Goal: Navigation & Orientation: Go to known website

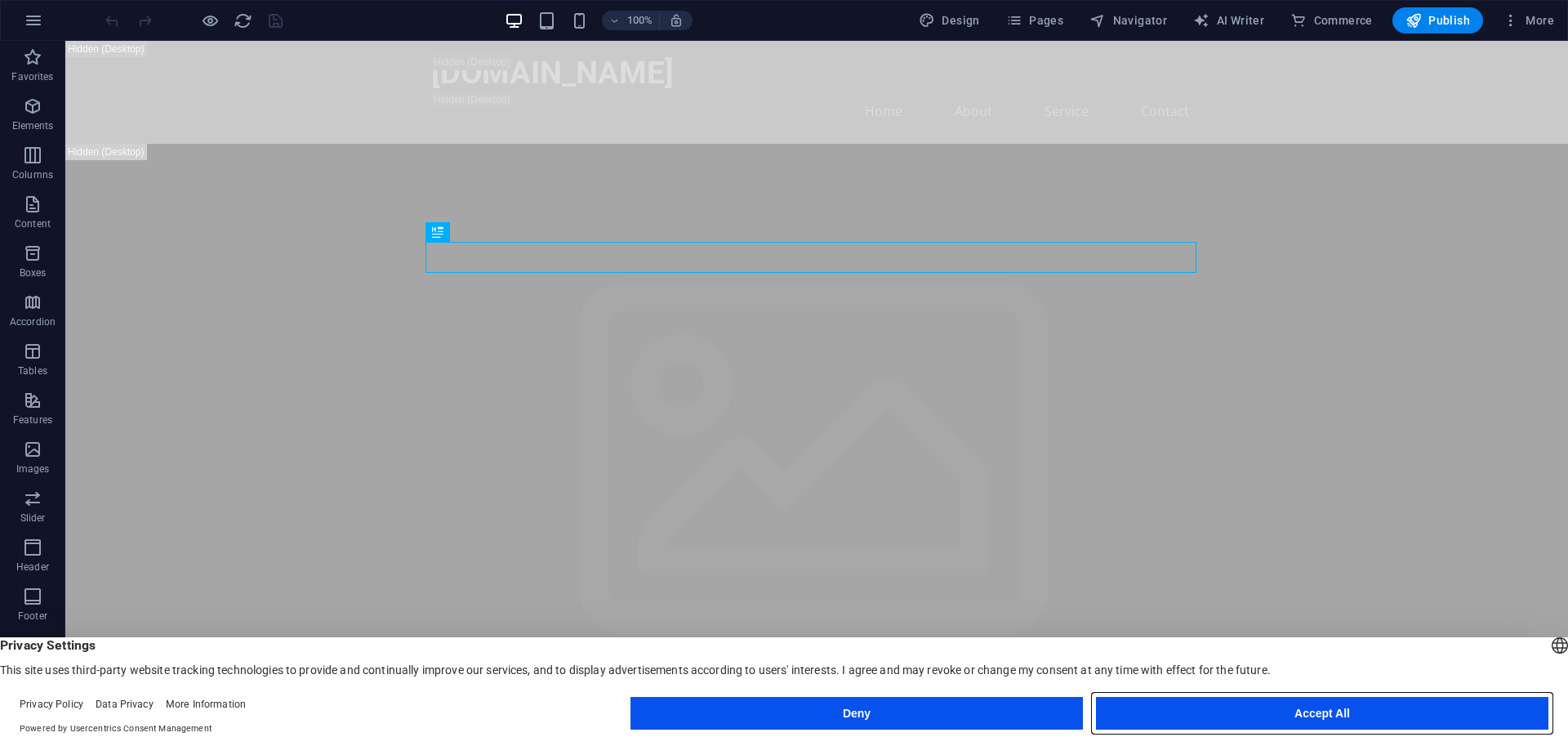
click at [1220, 703] on button "Accept All" at bounding box center [1322, 713] width 453 height 33
